Goal: Task Accomplishment & Management: Manage account settings

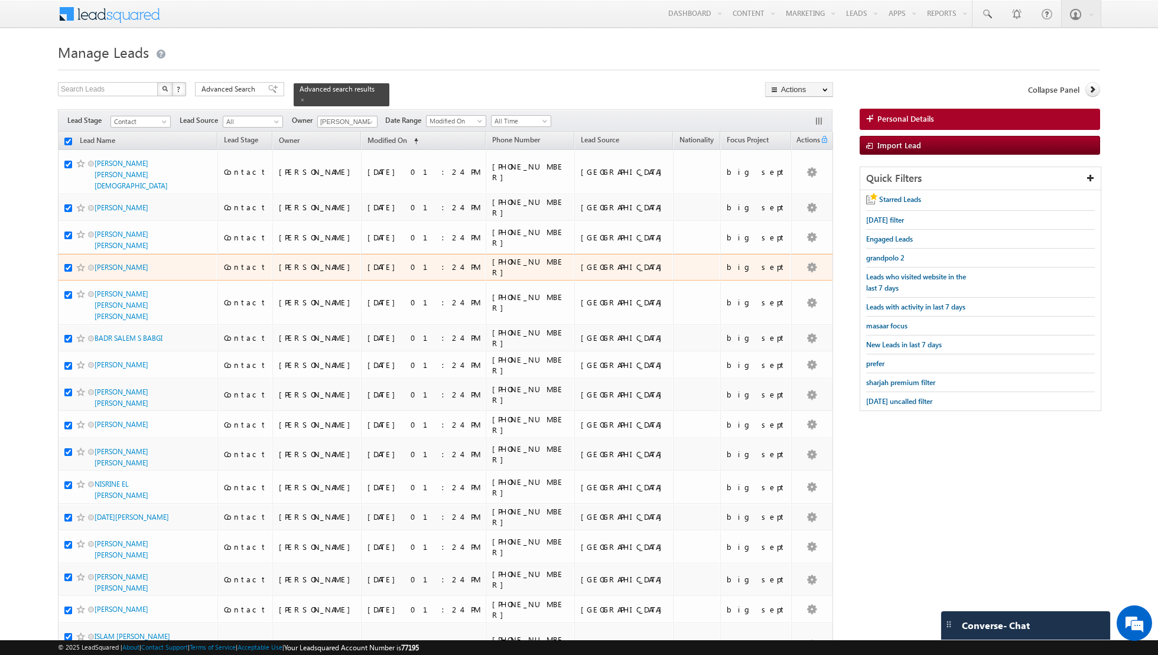
scroll to position [1084, 0]
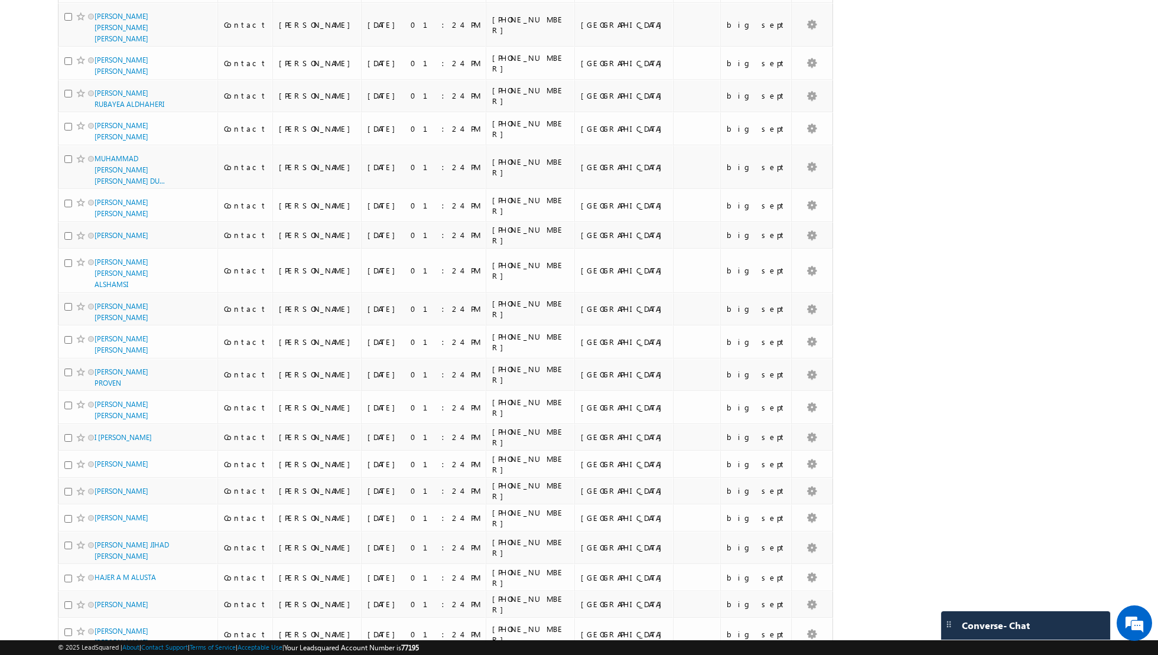
scroll to position [0, 0]
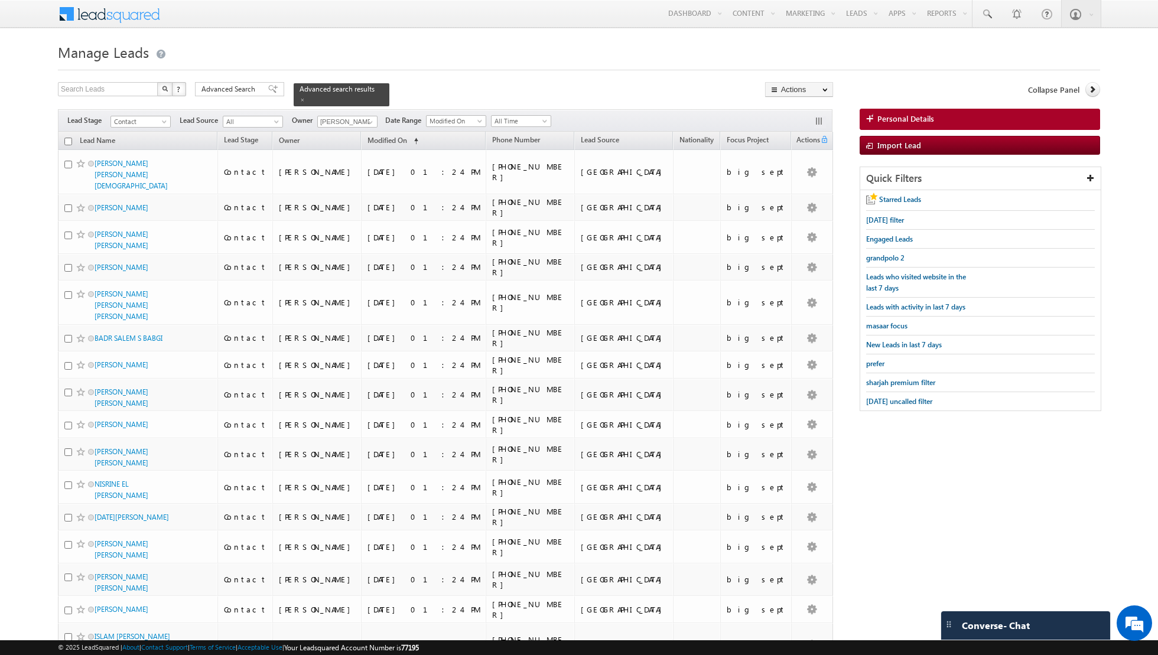
click at [67, 140] on input "checkbox" at bounding box center [68, 142] width 8 height 8
checkbox input "true"
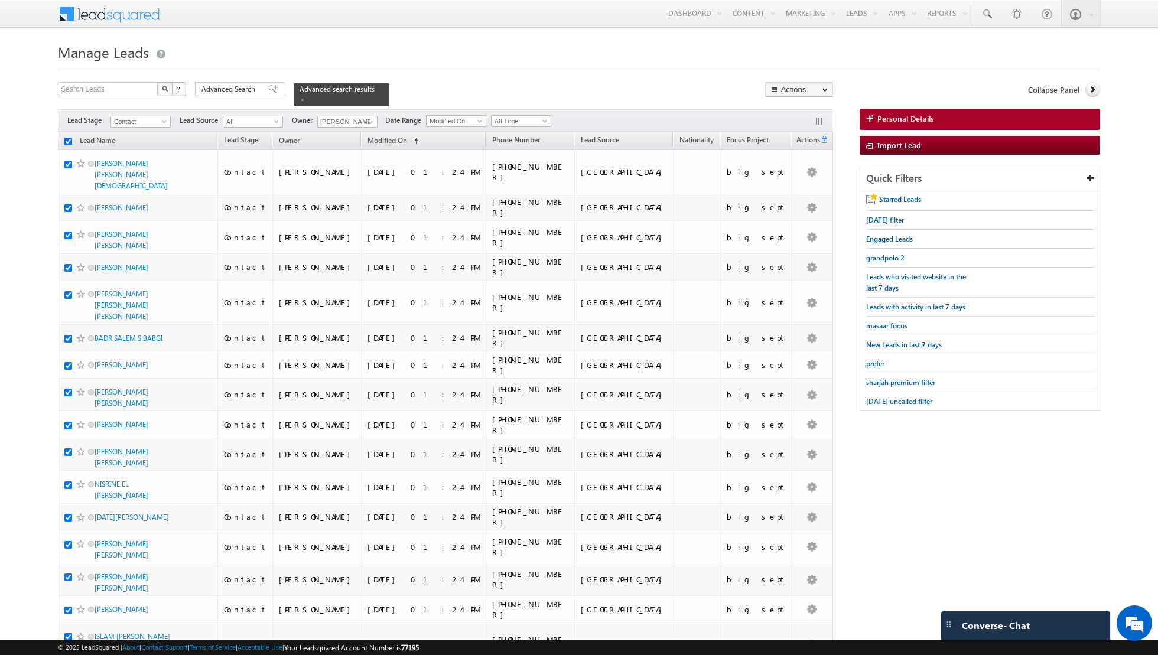
checkbox input "true"
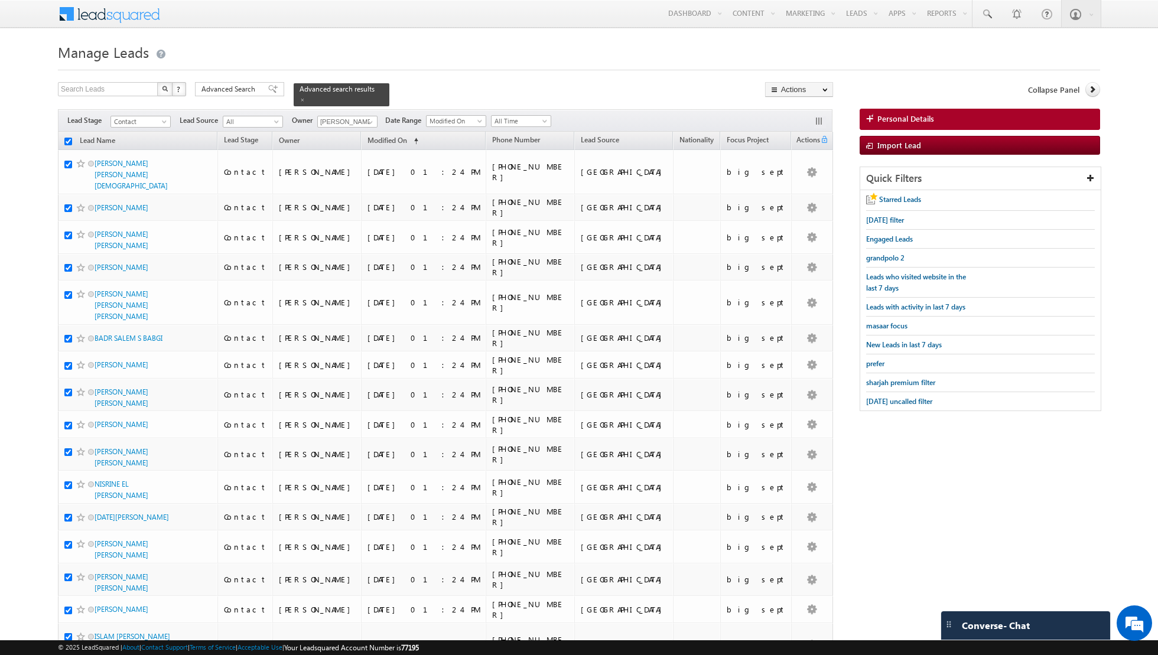
checkbox input "true"
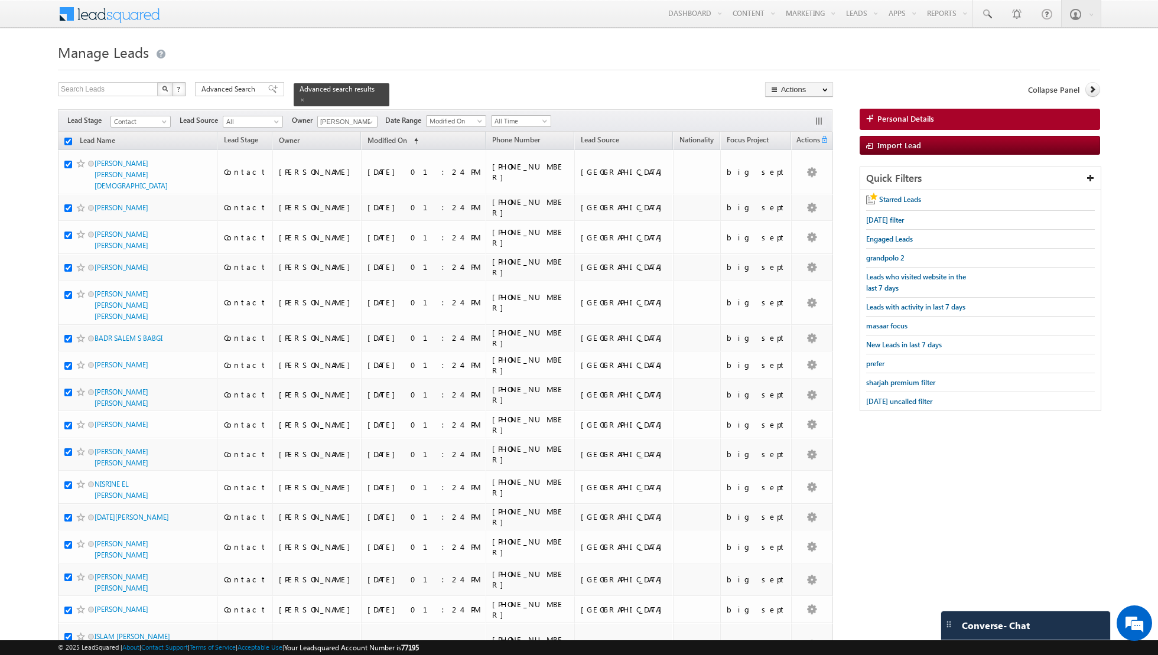
checkbox input "true"
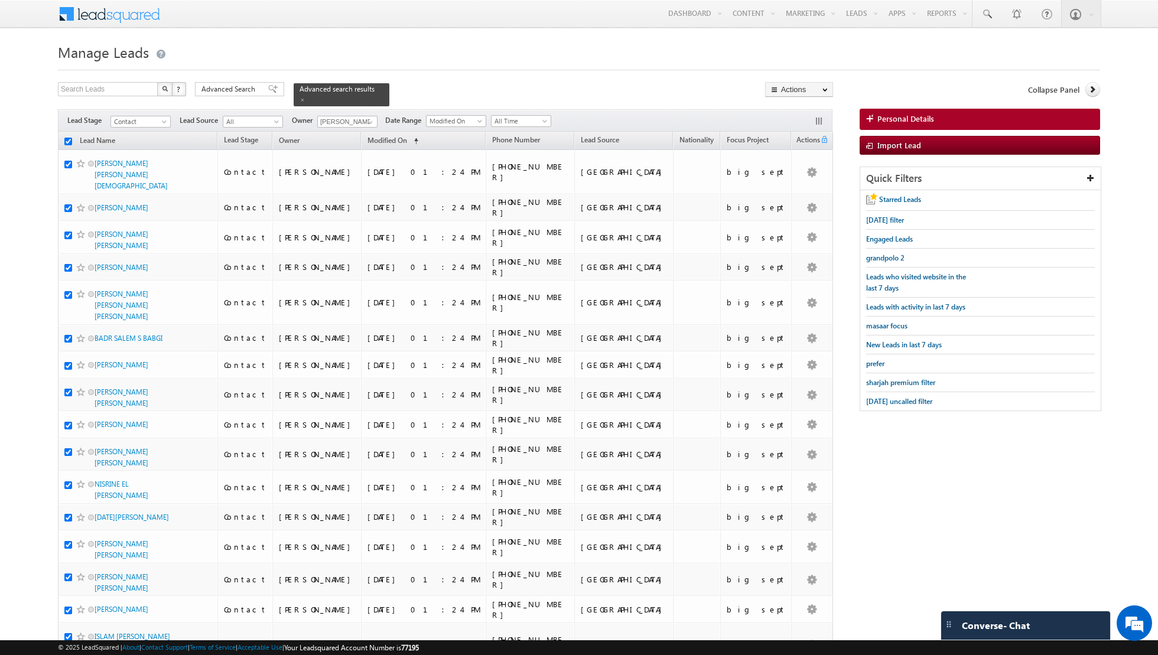
checkbox input "true"
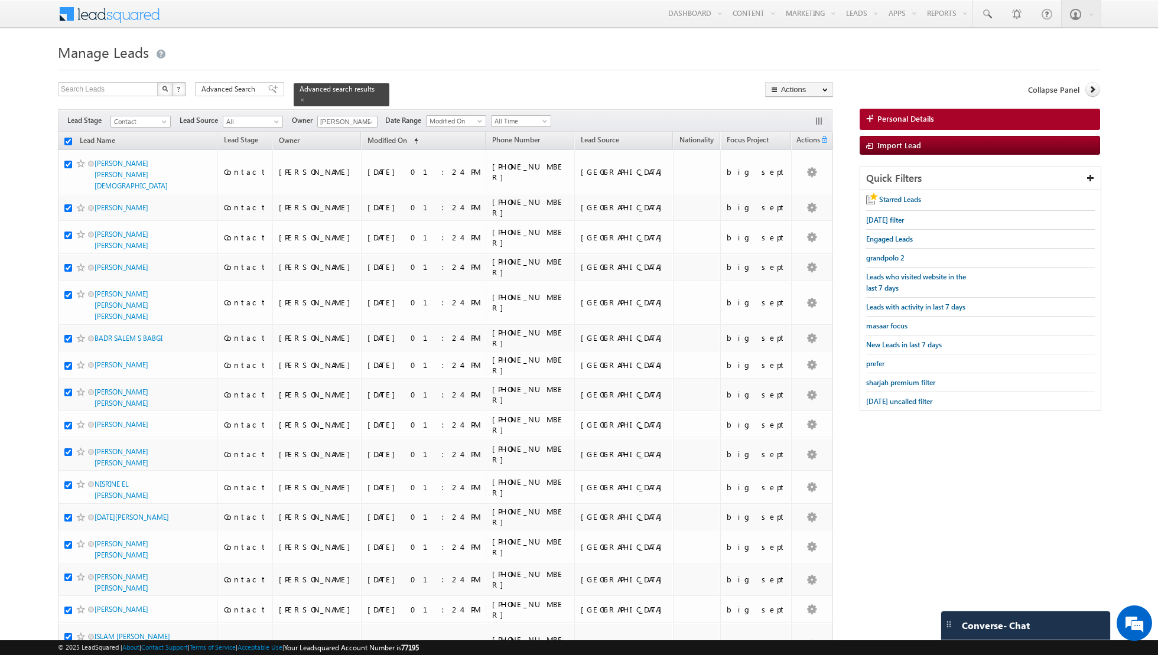
checkbox input "true"
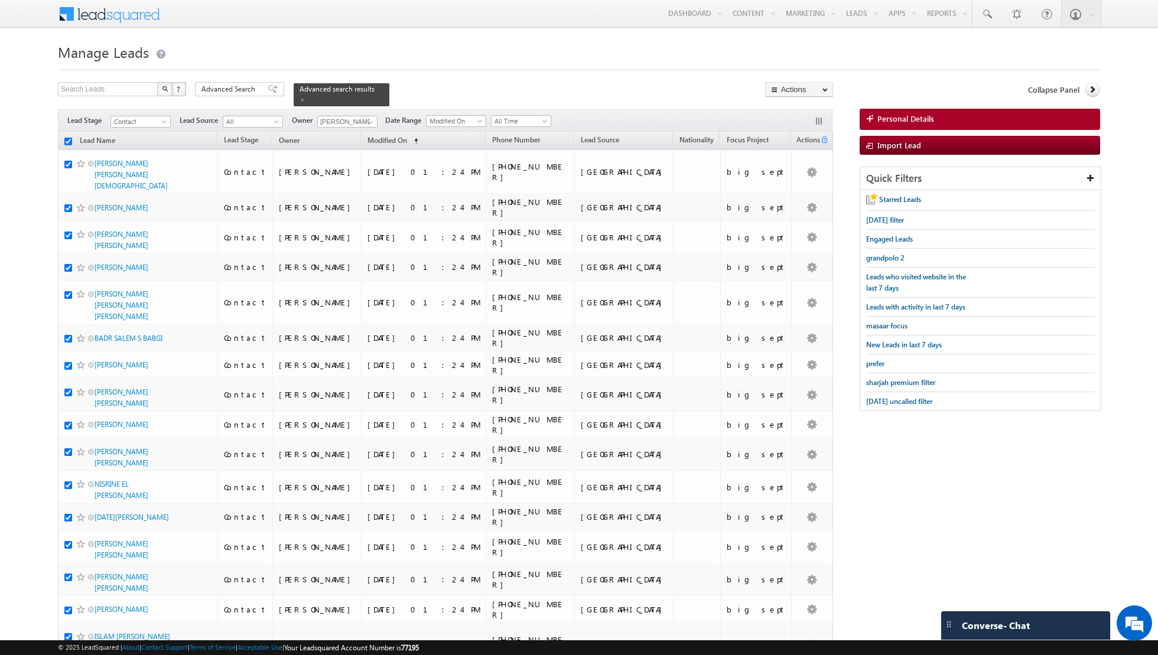
checkbox input "true"
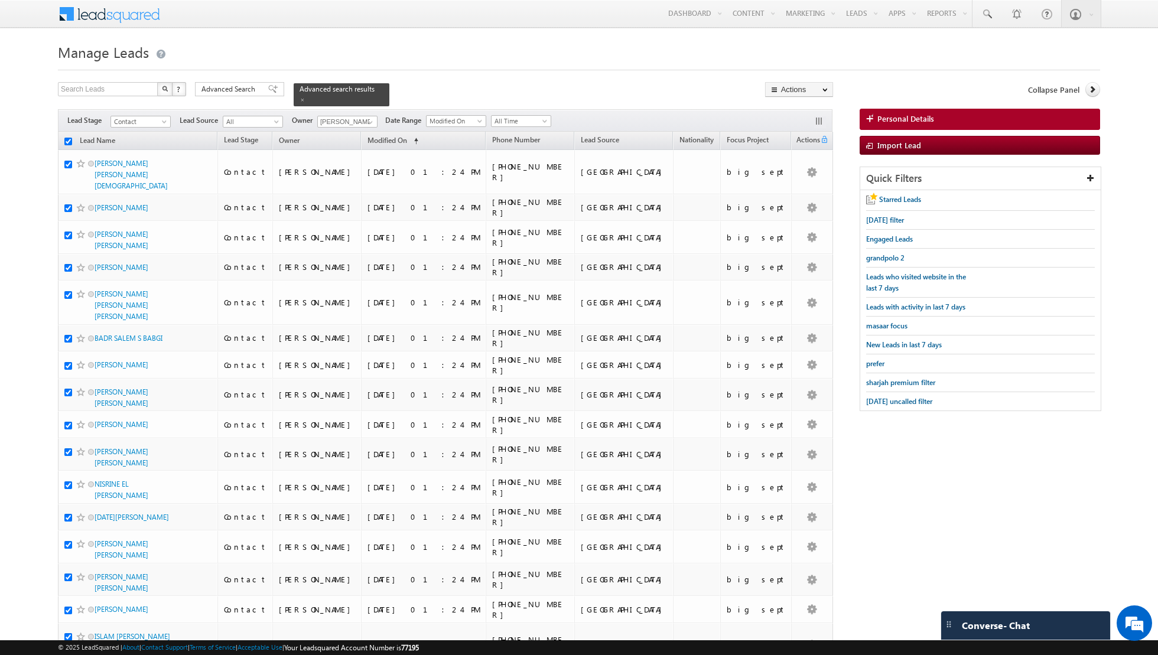
checkbox input "true"
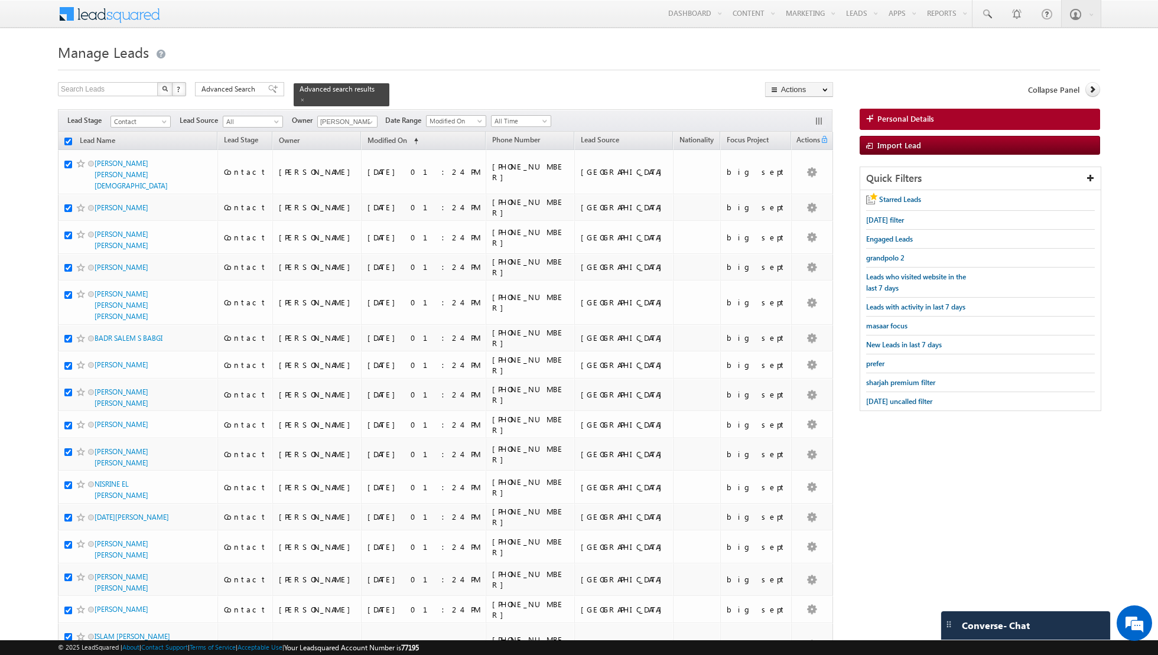
checkbox input "true"
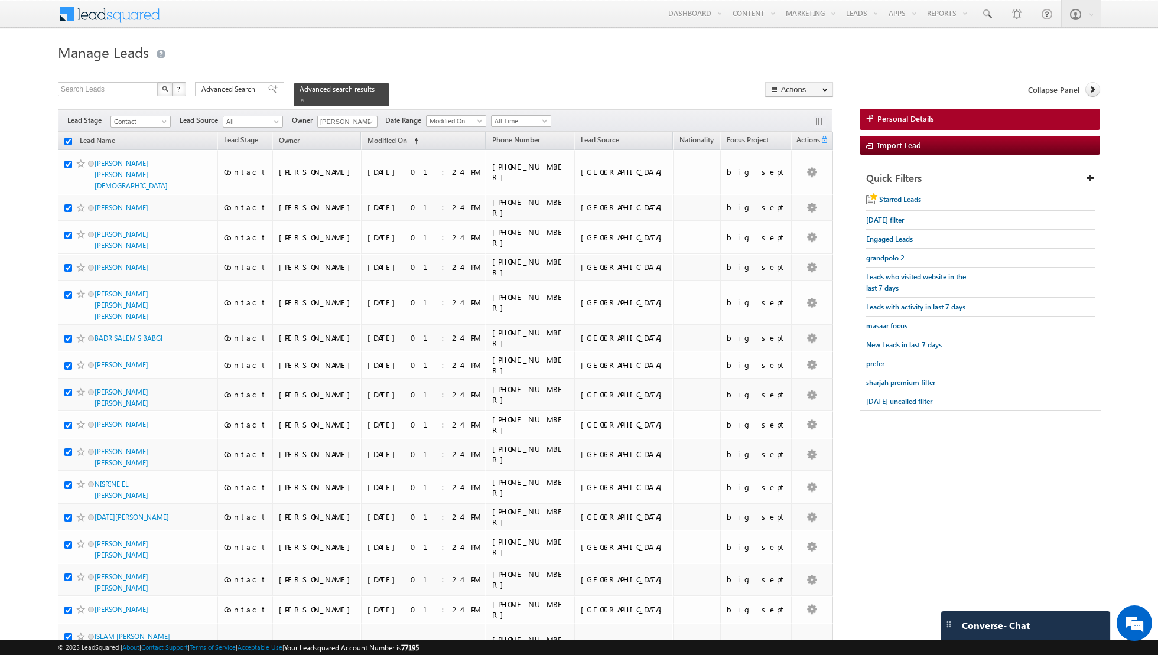
checkbox input "true"
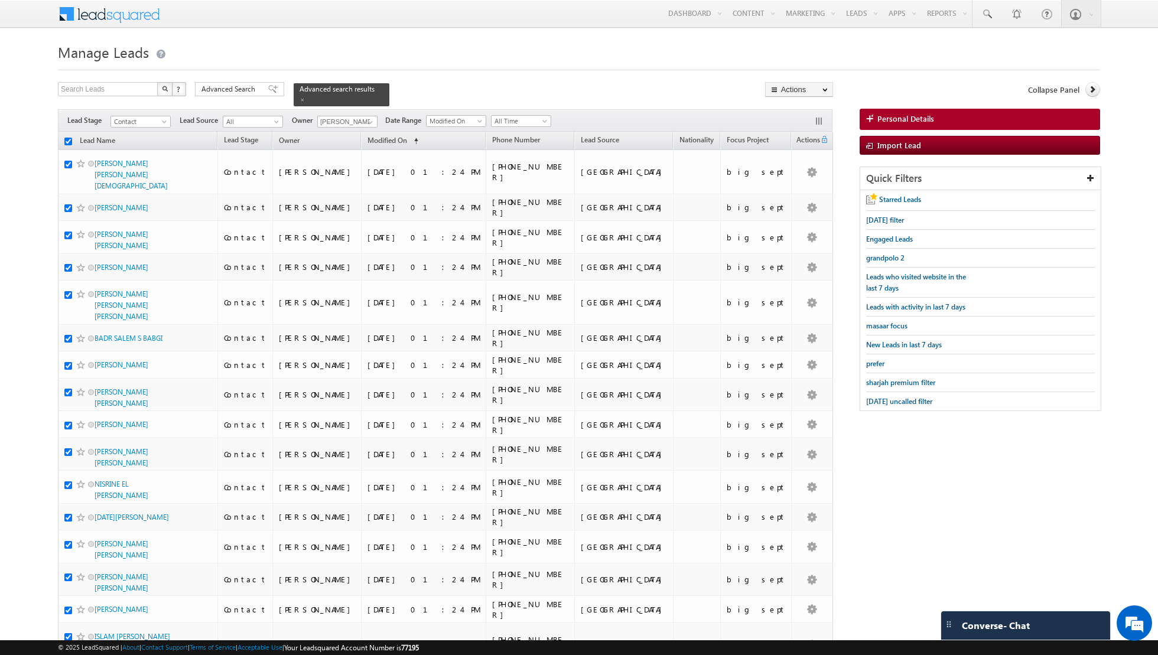
checkbox input "true"
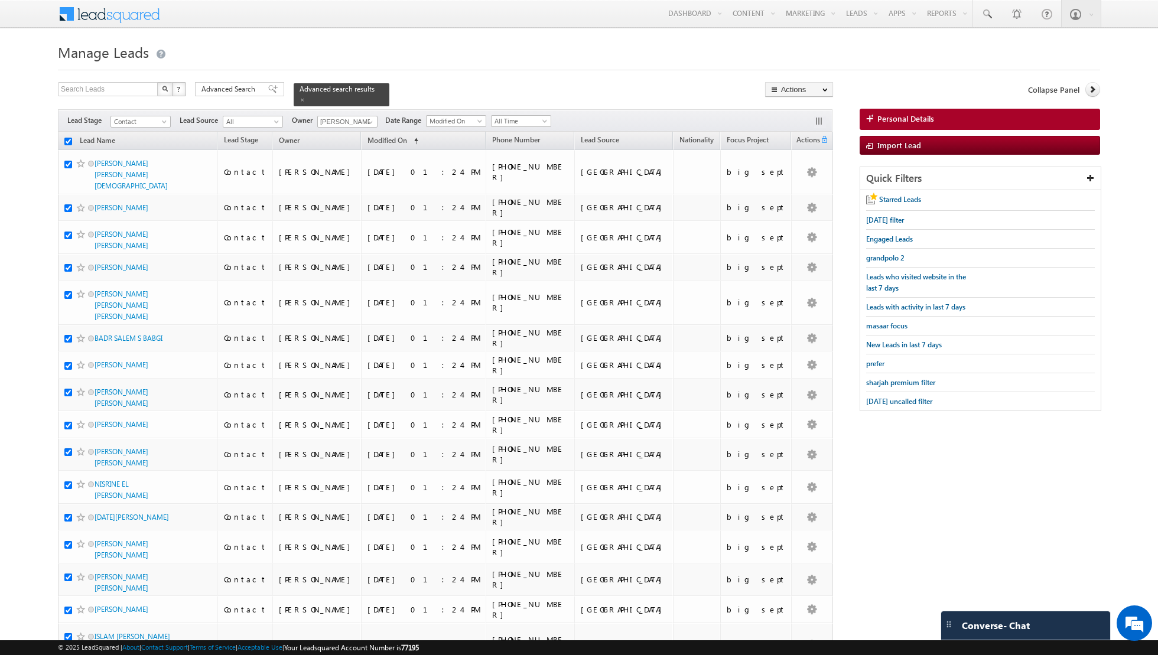
checkbox input "true"
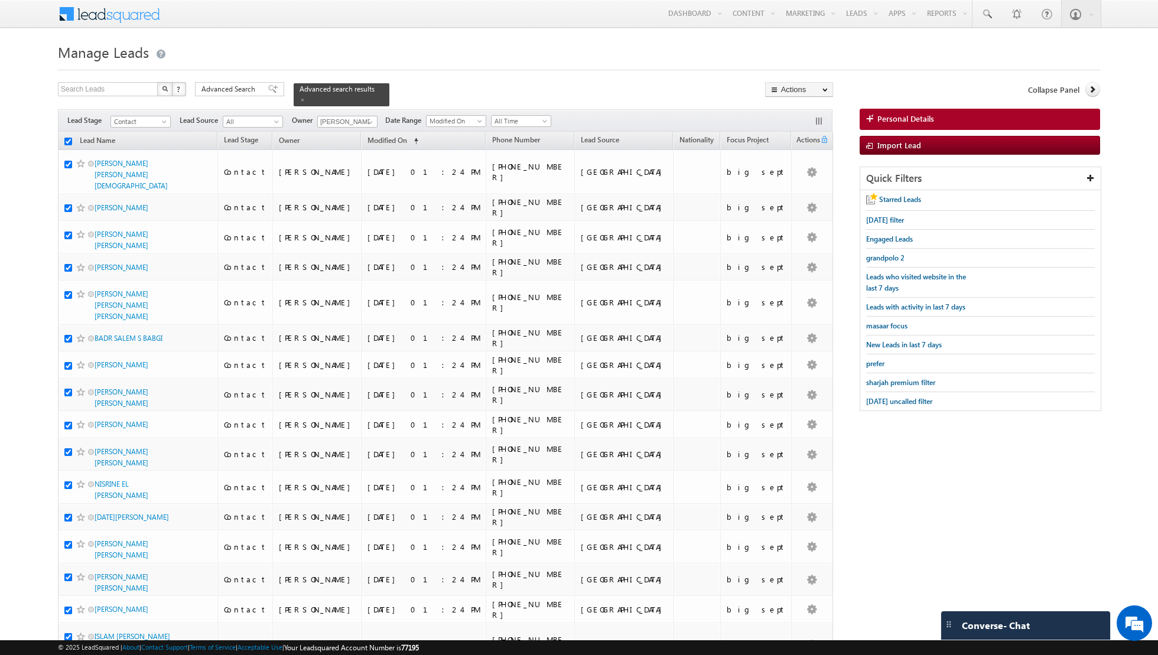
checkbox input "true"
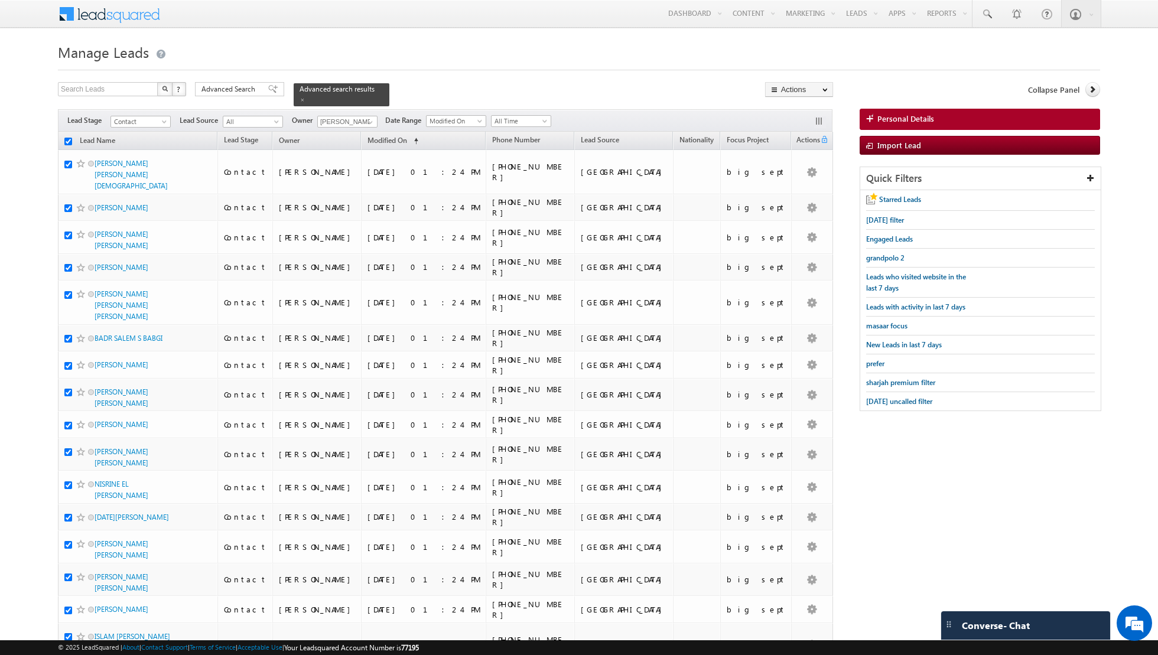
checkbox input "true"
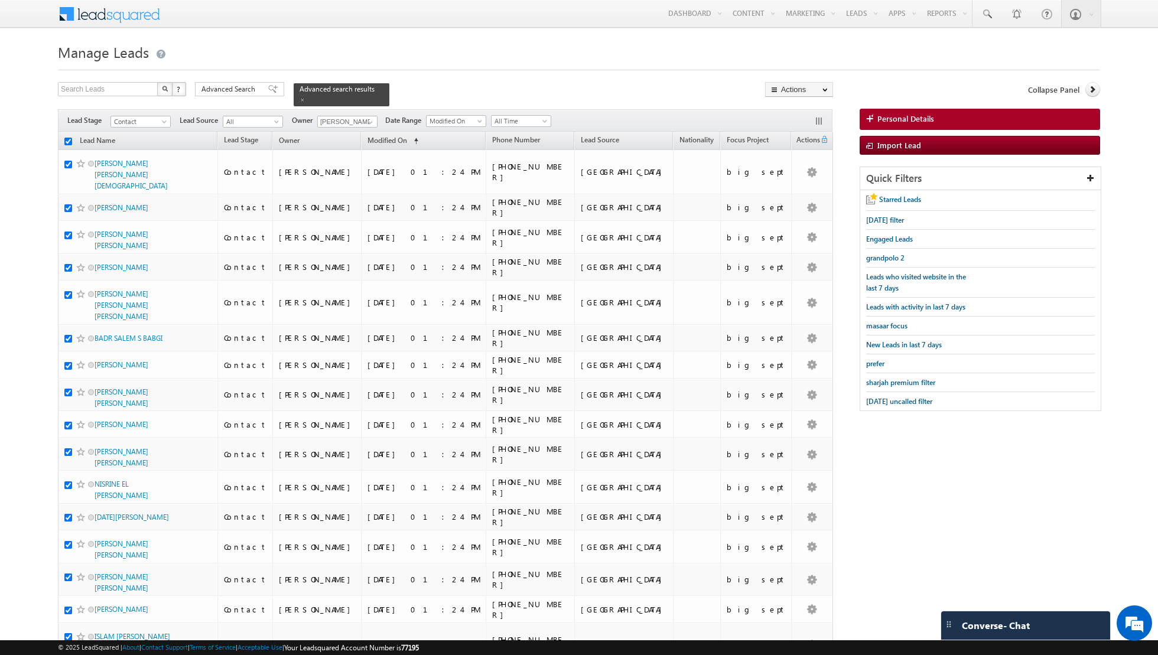
checkbox input "true"
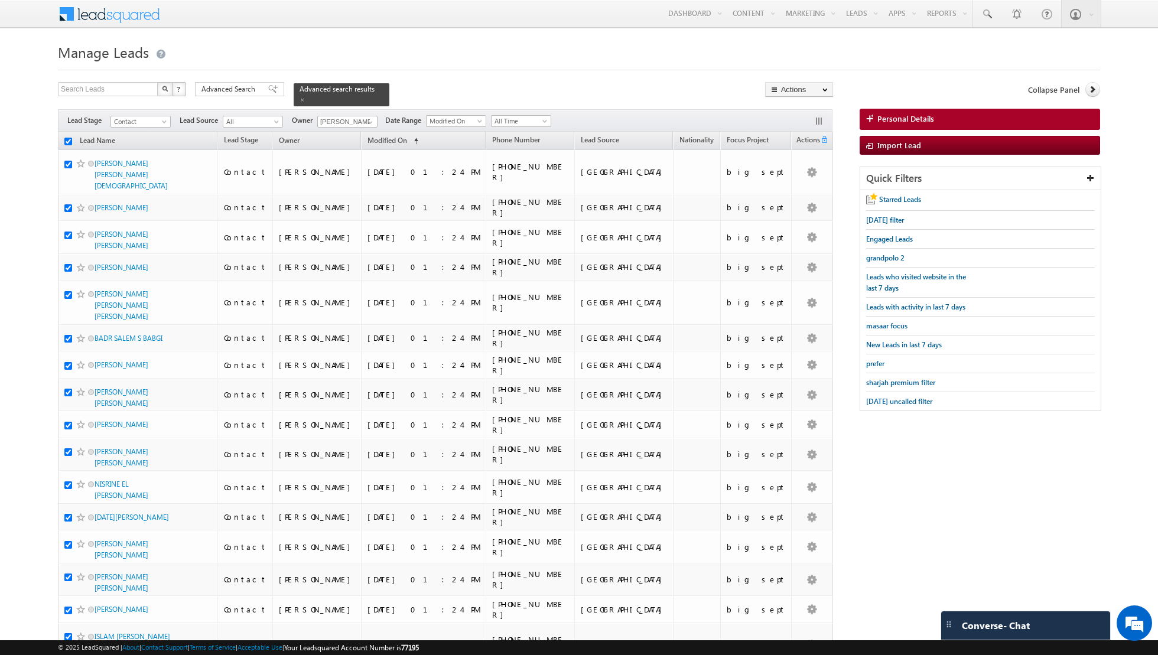
checkbox input "true"
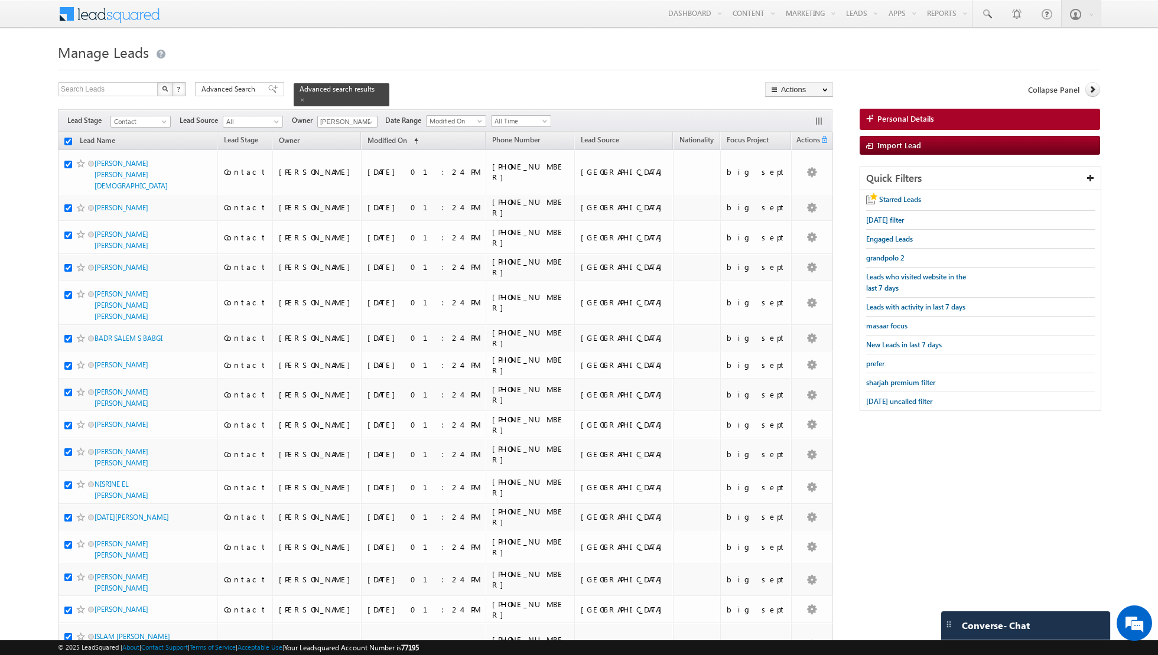
checkbox input "true"
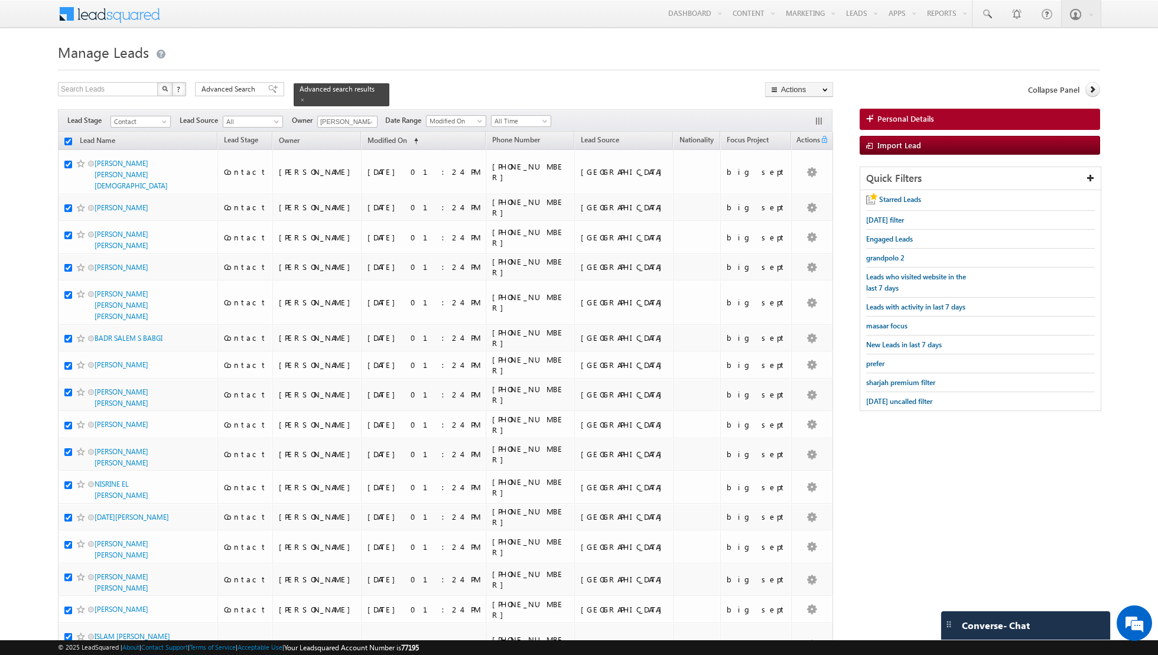
checkbox input "true"
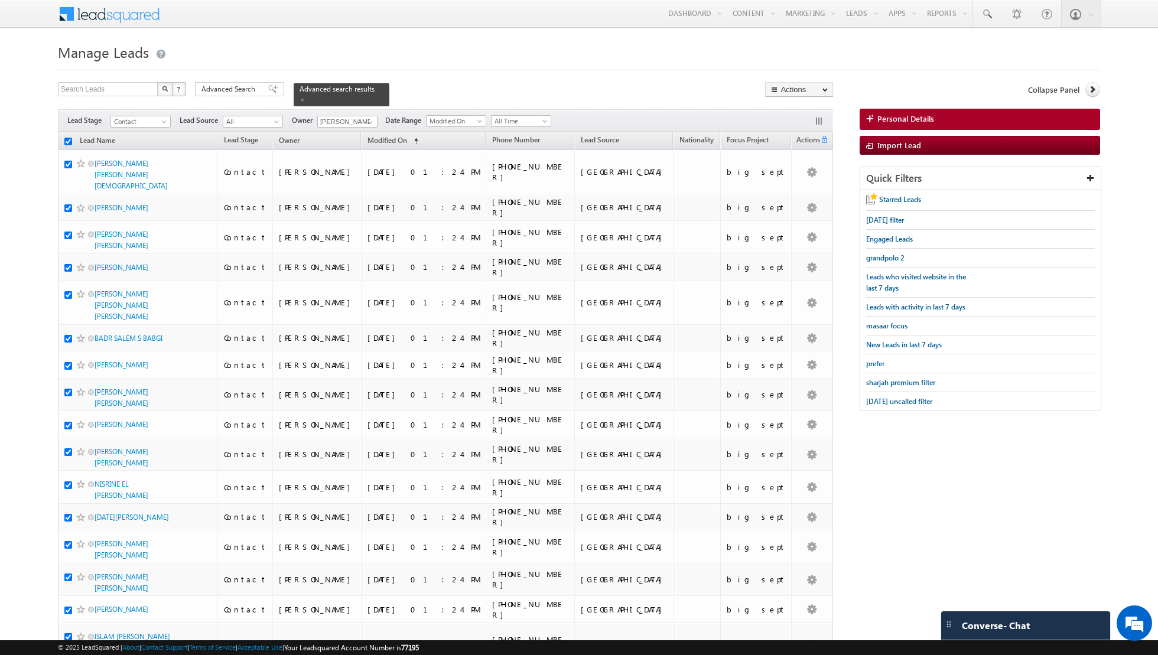
checkbox input "true"
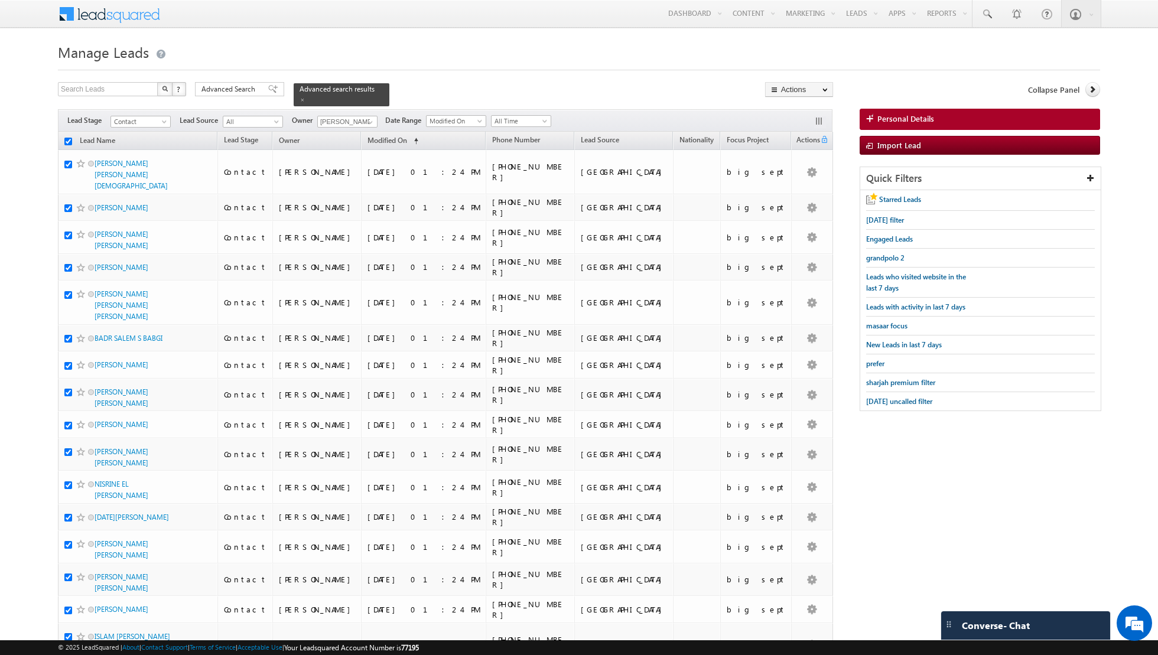
checkbox input "true"
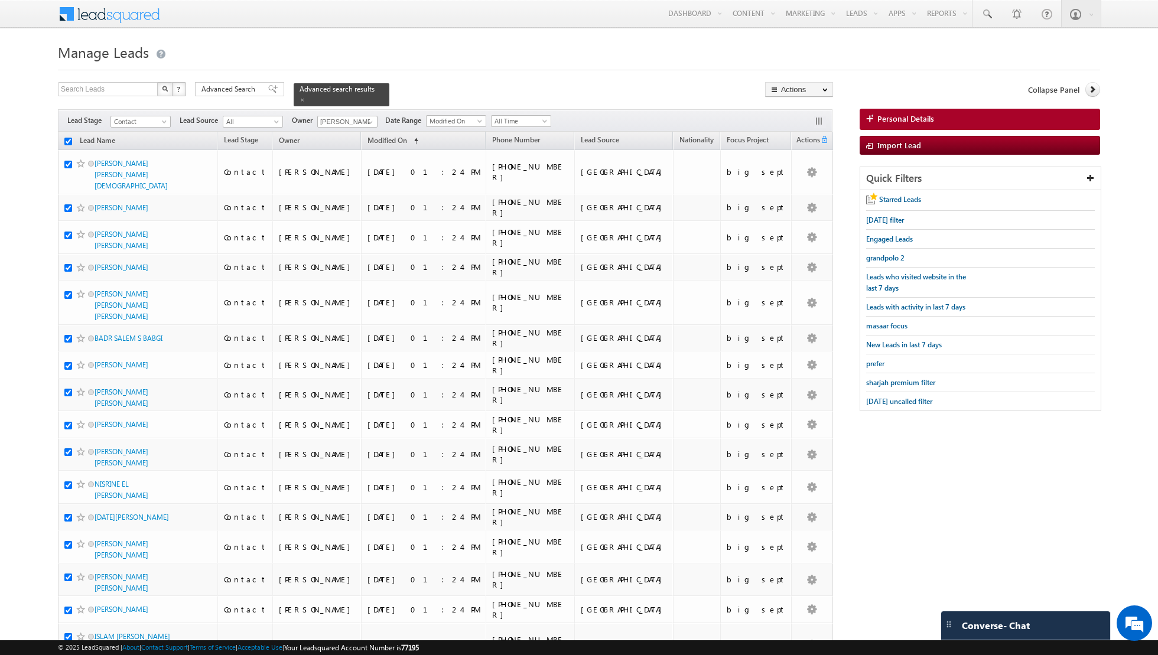
checkbox input "true"
click at [797, 192] on link "Change Owner" at bounding box center [799, 191] width 67 height 14
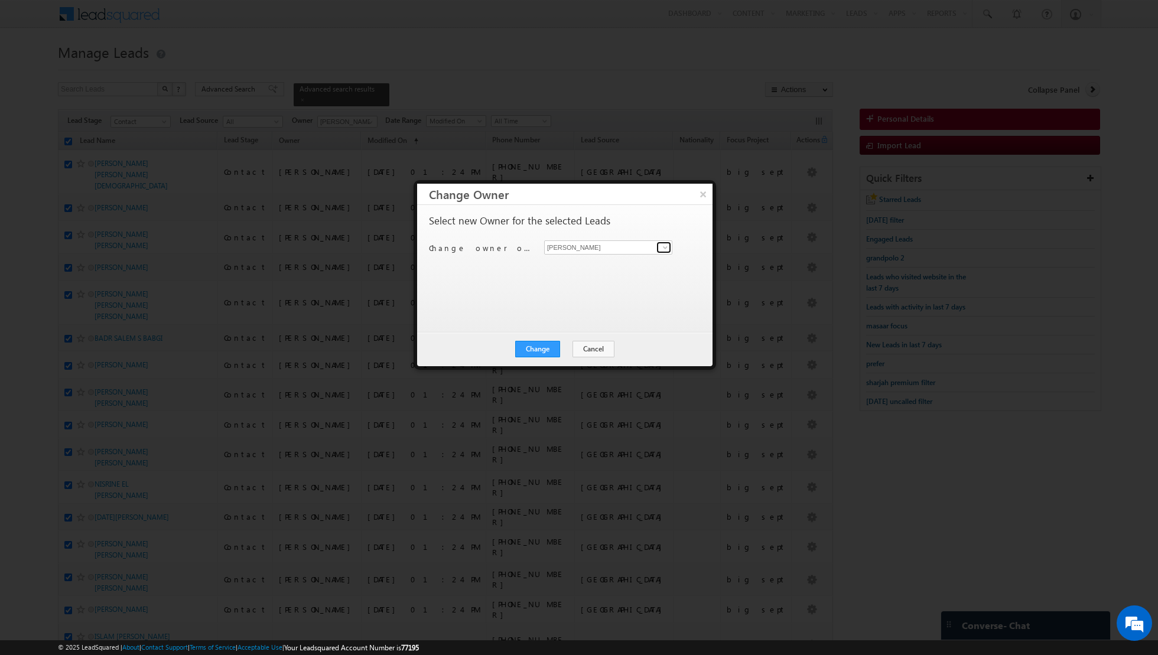
click at [665, 249] on span at bounding box center [665, 247] width 9 height 9
click at [603, 265] on span "[EMAIL_ADDRESS][PERSON_NAME][DOMAIN_NAME]" at bounding box center [602, 269] width 106 height 9
type input "[PERSON_NAME]"
click at [535, 347] on button "Change" at bounding box center [537, 349] width 45 height 17
click at [570, 350] on button "Close" at bounding box center [567, 349] width 38 height 17
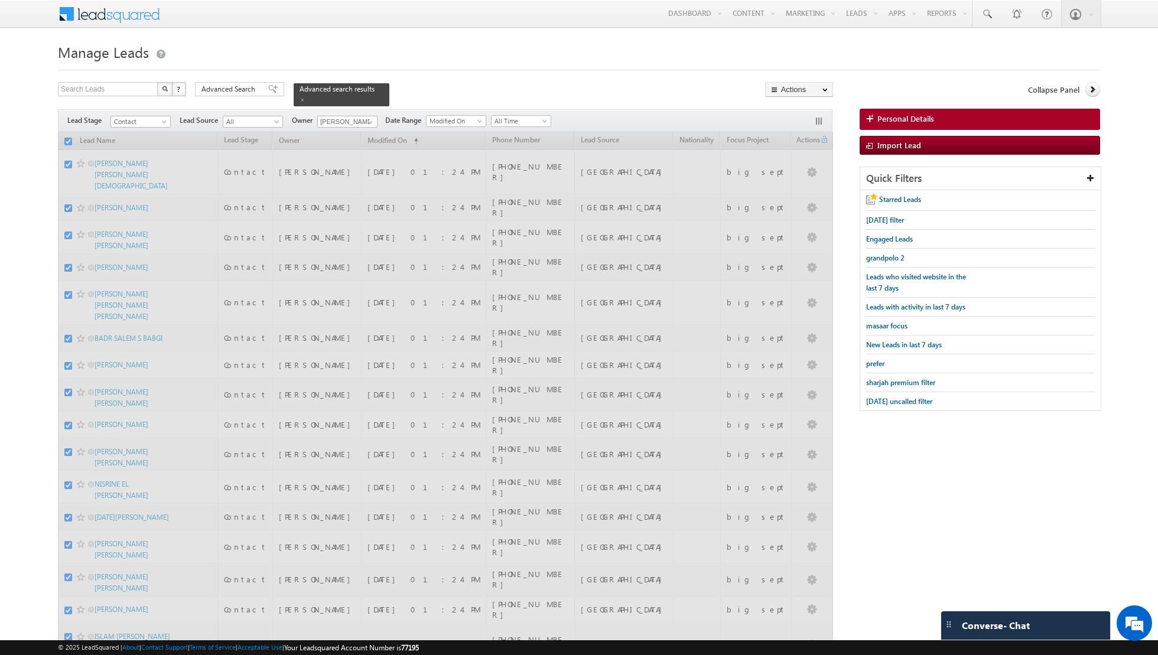
checkbox input "false"
